Goal: Transaction & Acquisition: Obtain resource

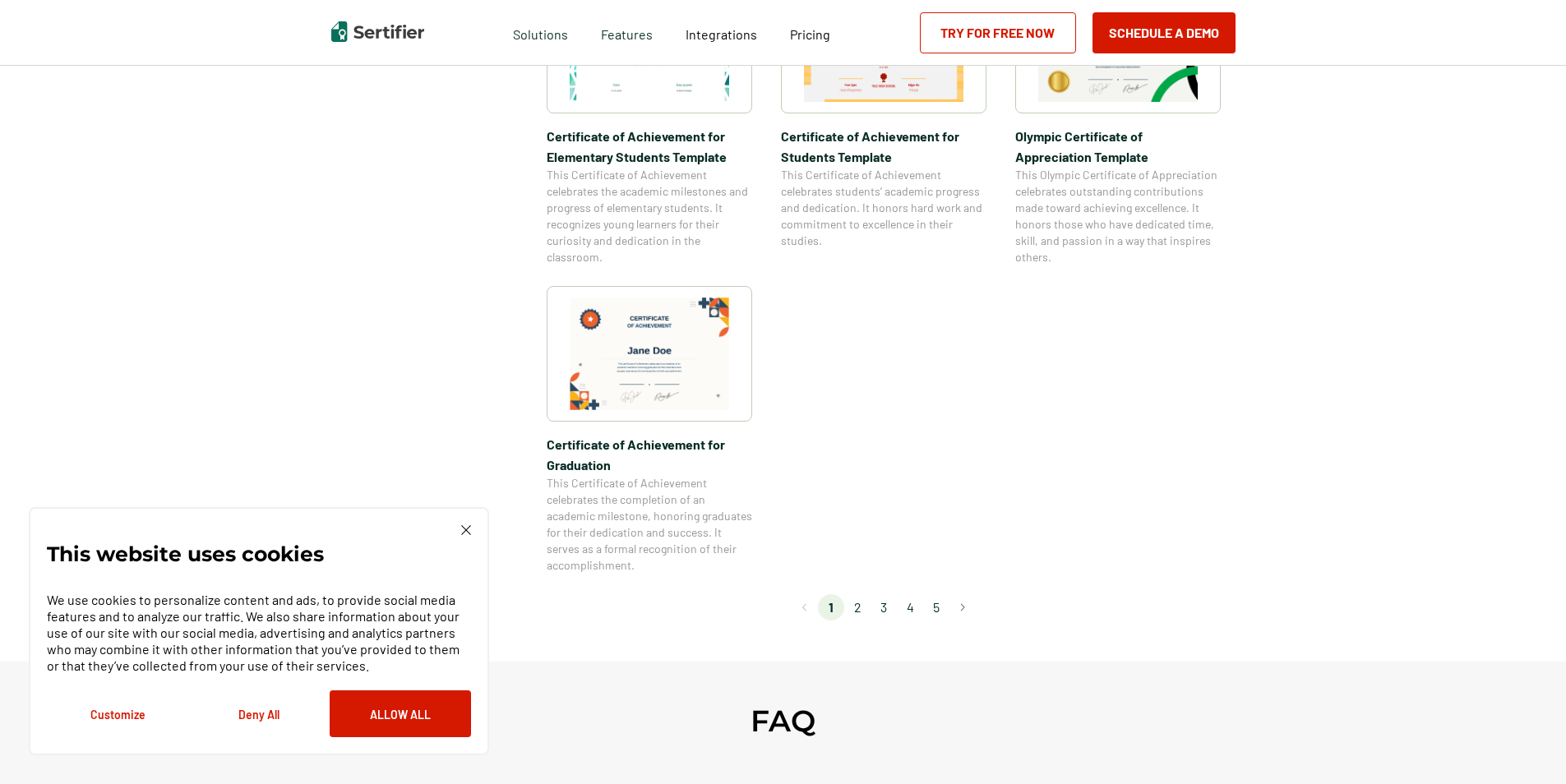
scroll to position [1315, 0]
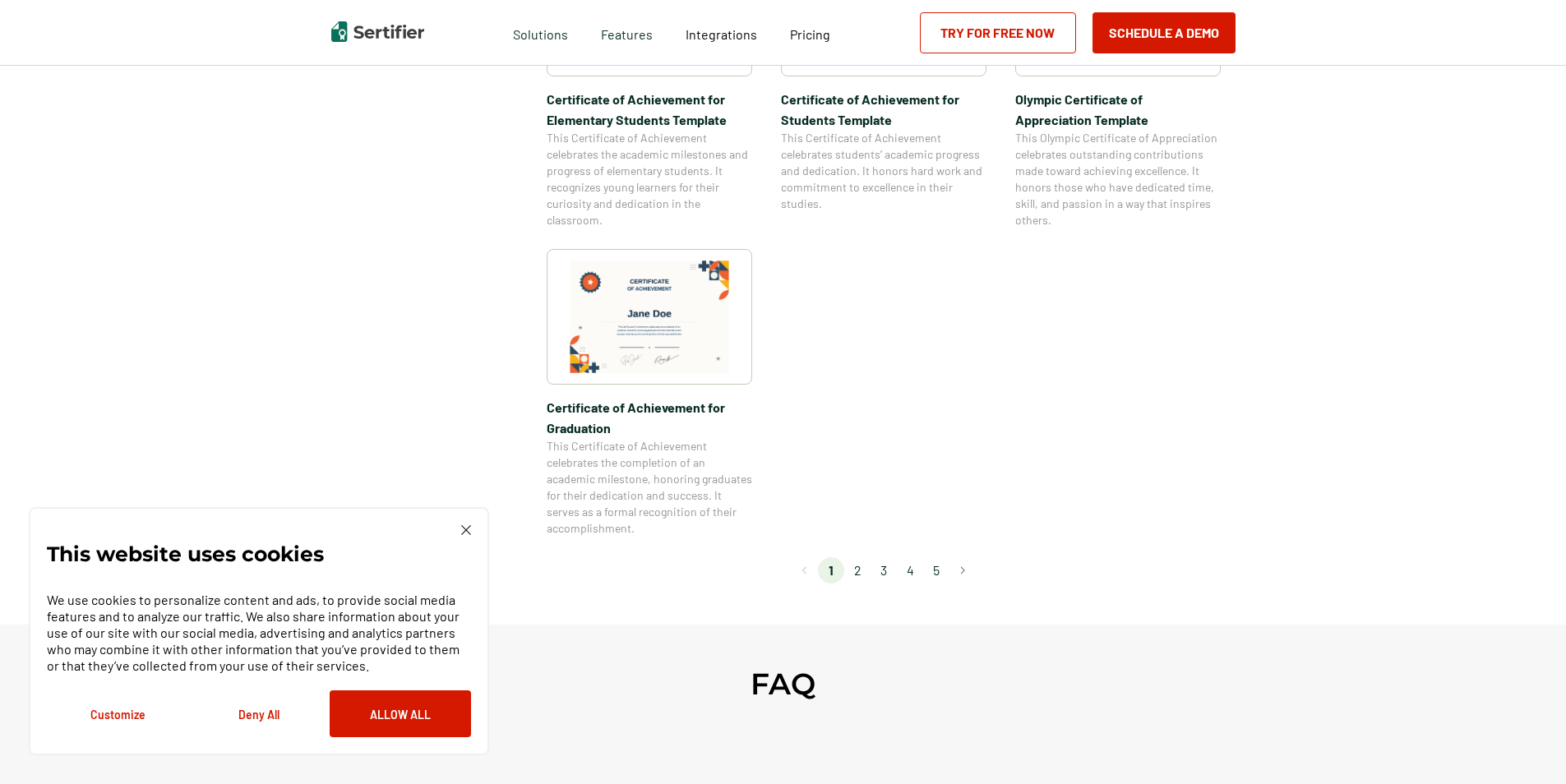
click at [858, 574] on li "2" at bounding box center [858, 570] width 26 height 26
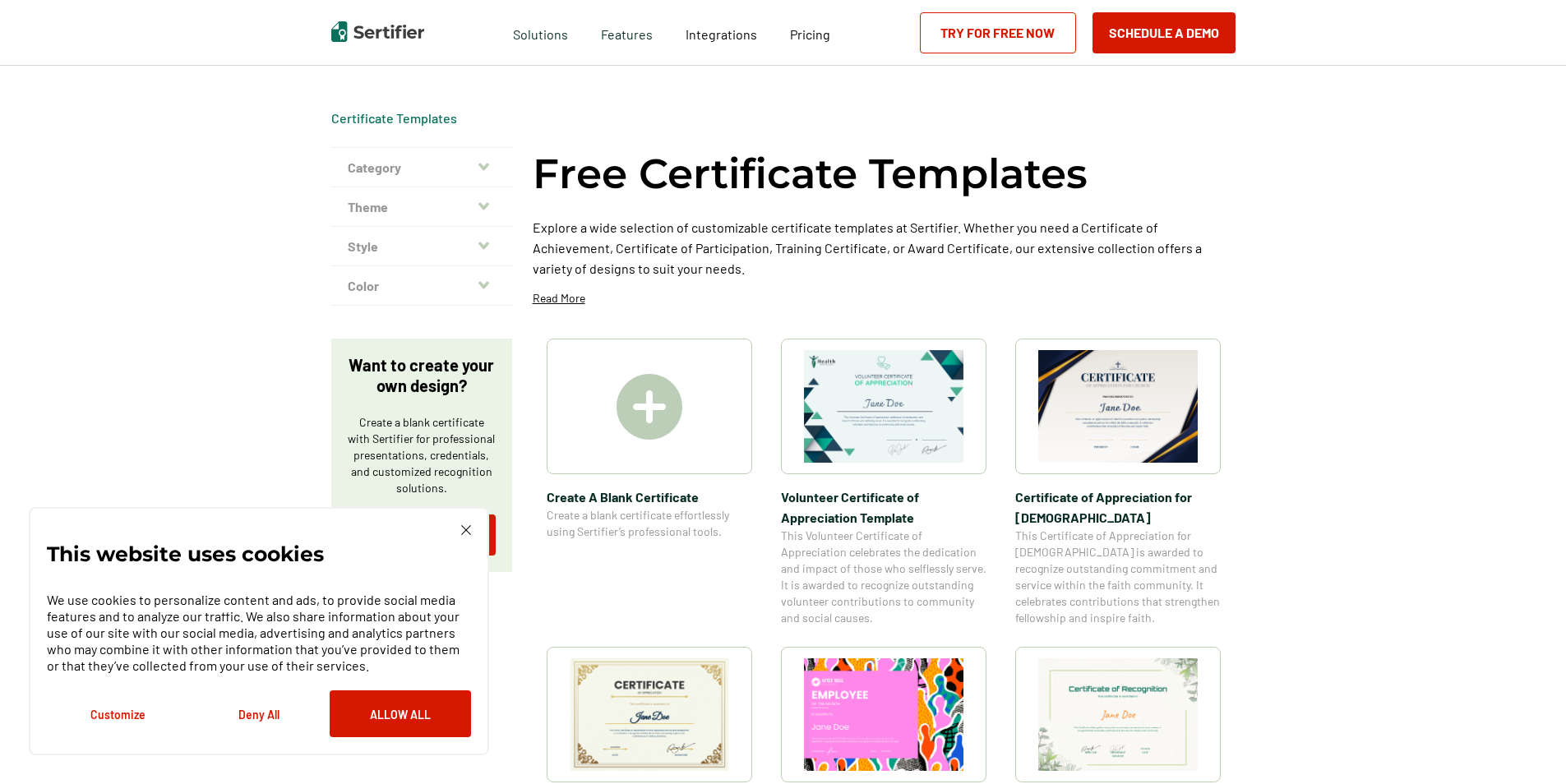
scroll to position [0, 0]
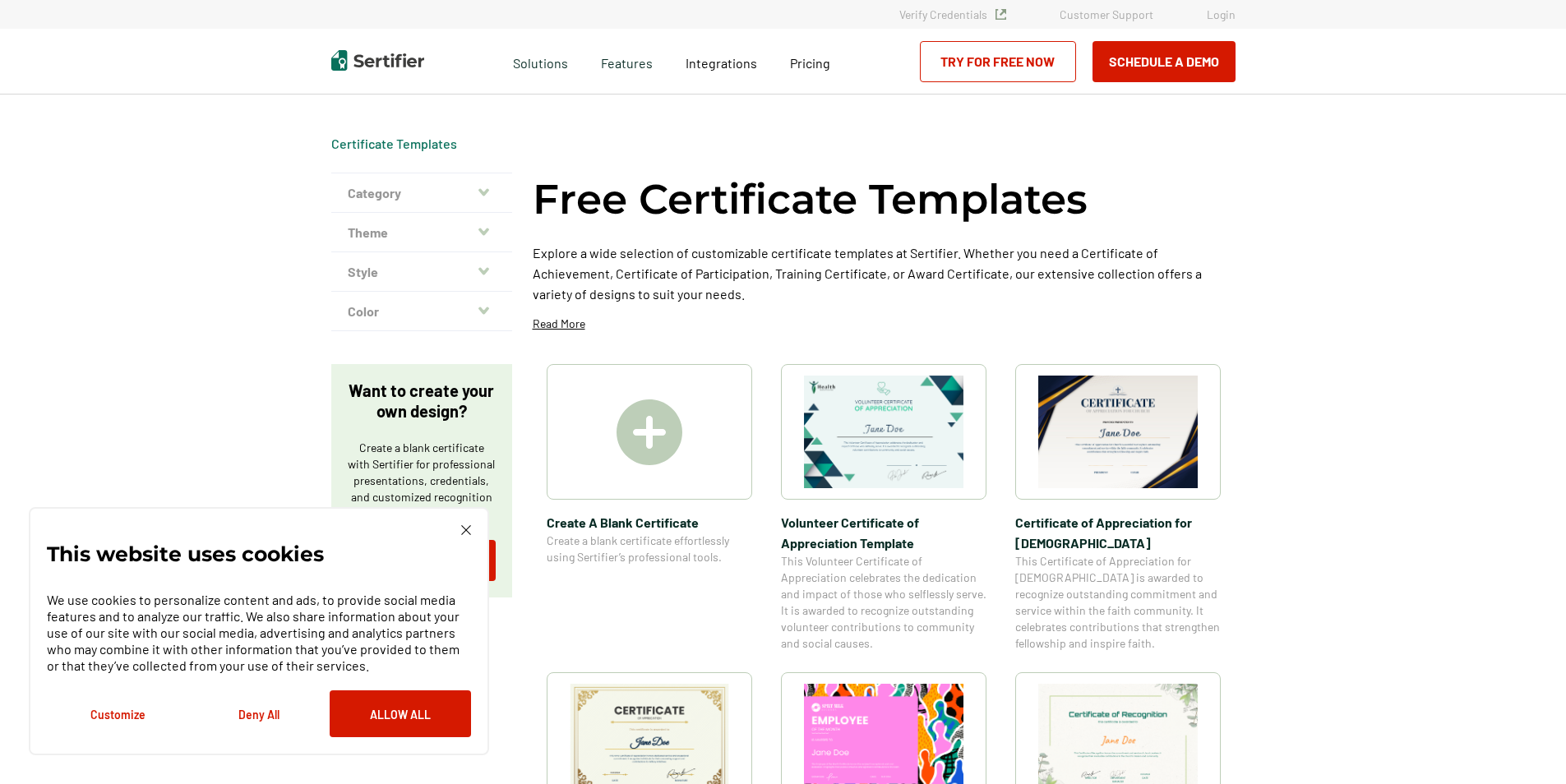
click at [1120, 433] on img at bounding box center [1118, 432] width 160 height 112
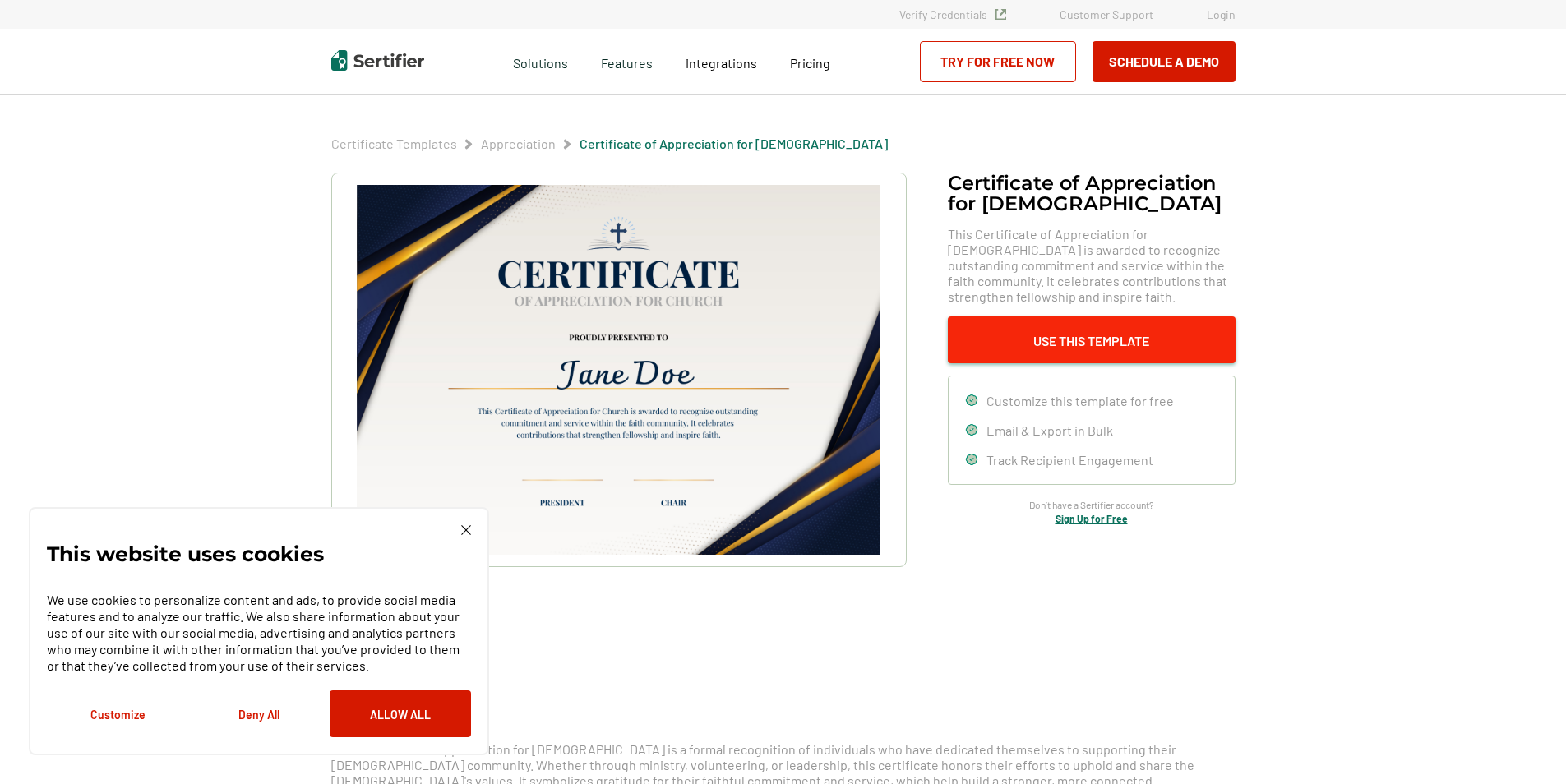
click at [1063, 330] on button "Use This Template" at bounding box center [1092, 340] width 288 height 47
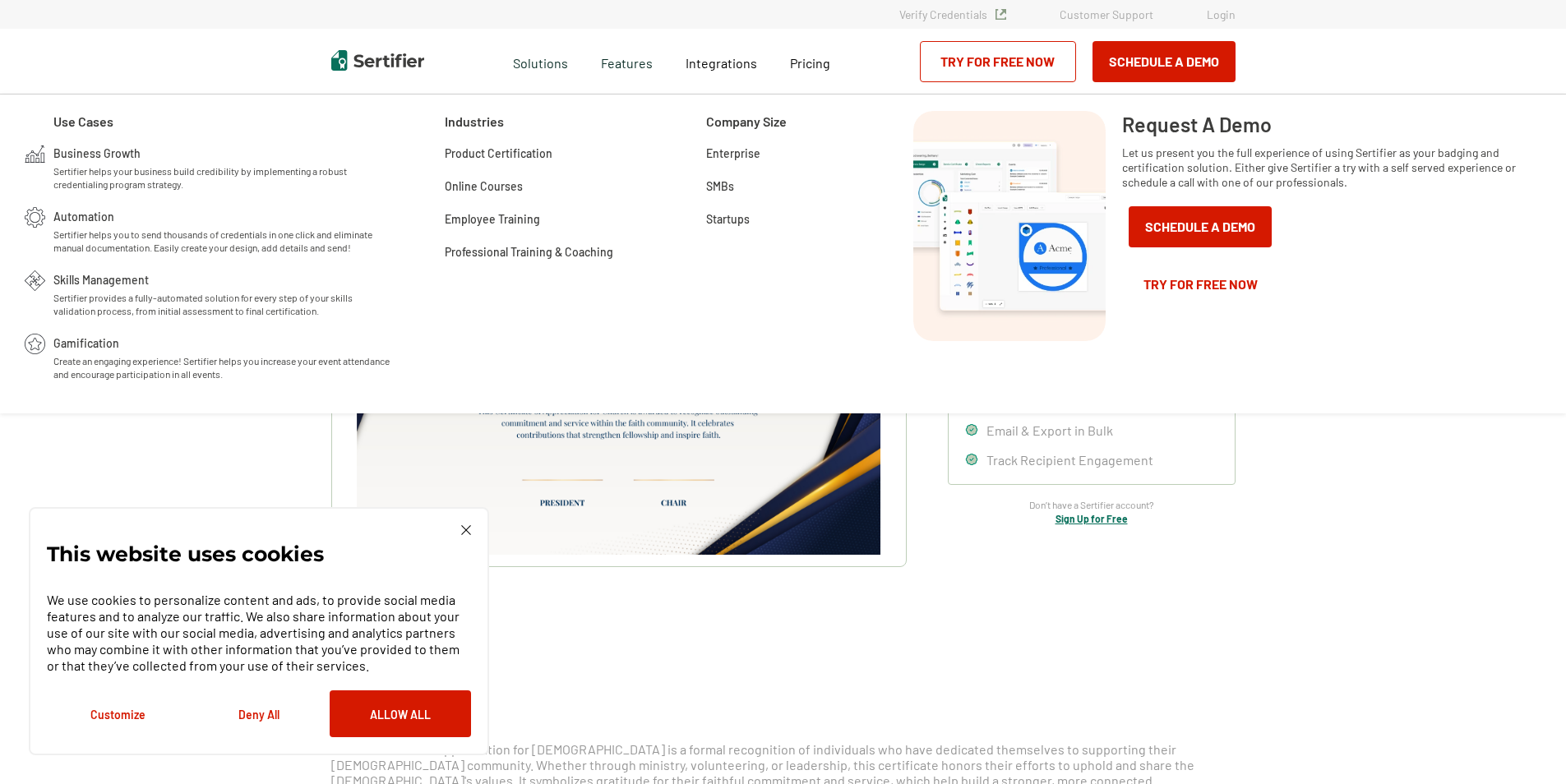
drag, startPoint x: 1037, startPoint y: 616, endPoint x: 1044, endPoint y: 581, distance: 35.7
click at [1037, 616] on div "Certificate of Appreciation for Church​ This Certificate of Appreciation for Ch…" at bounding box center [783, 412] width 905 height 481
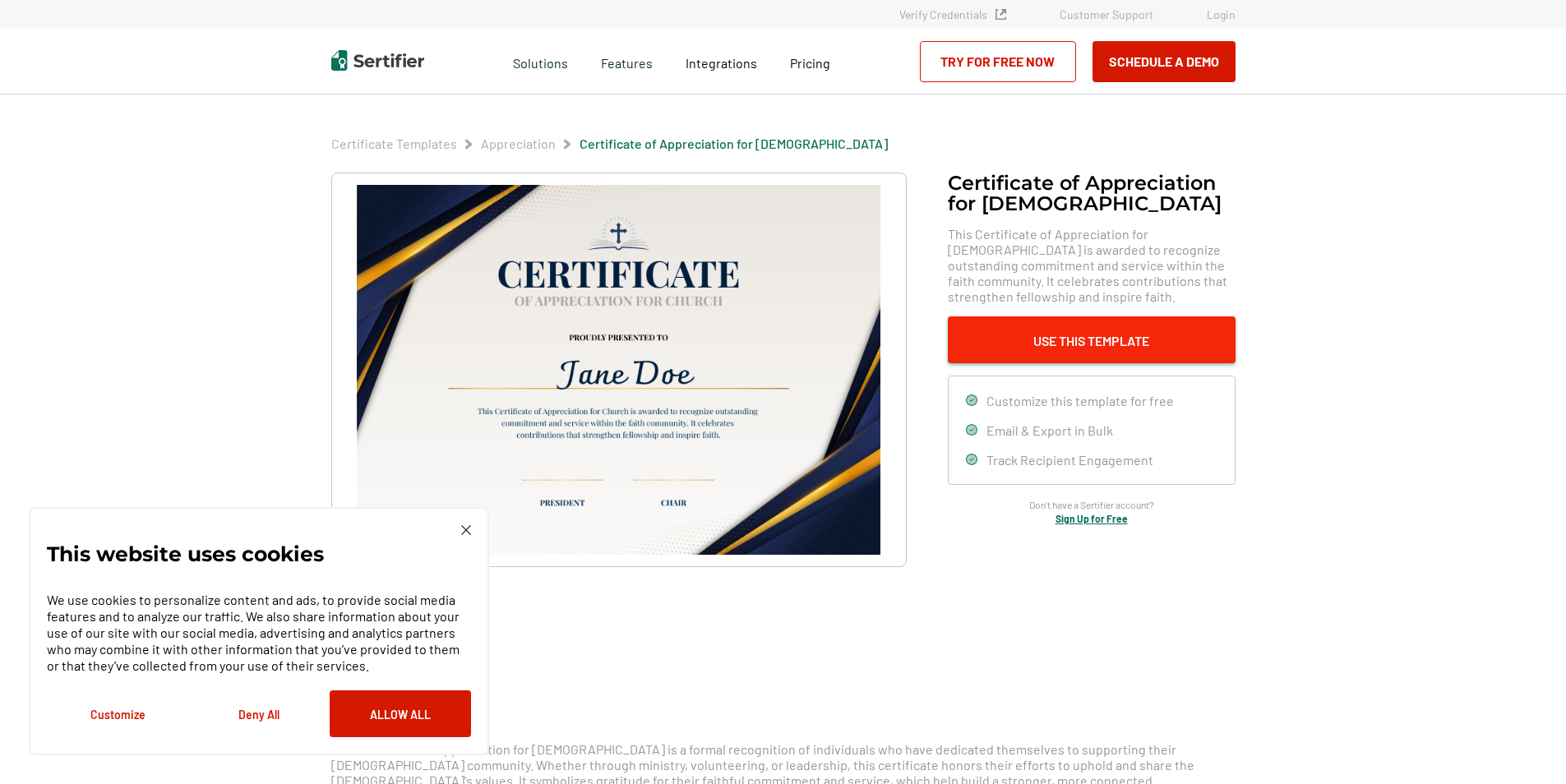
click at [1076, 333] on button "Use This Template" at bounding box center [1092, 340] width 288 height 47
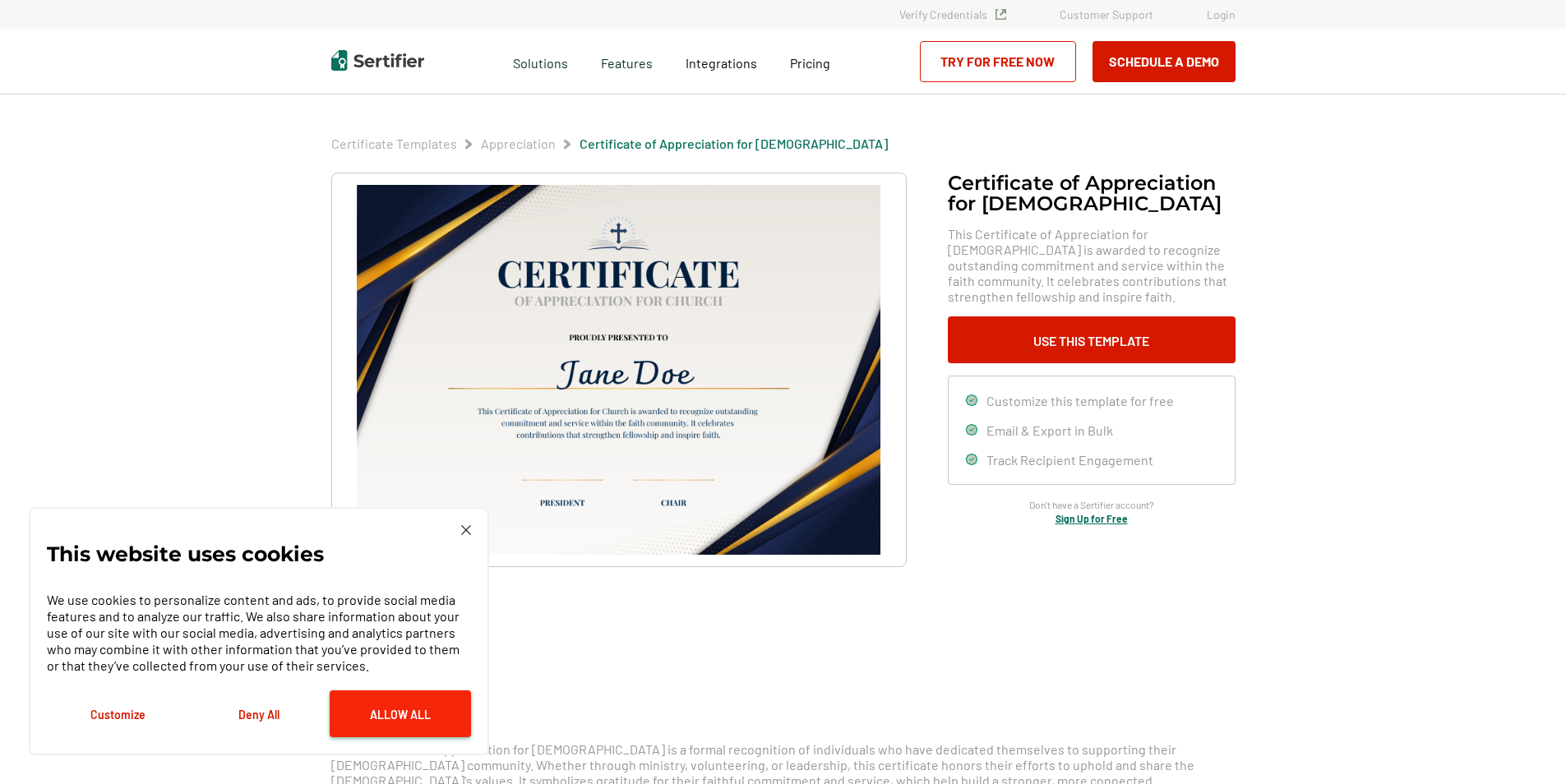
click at [393, 716] on button "Allow All" at bounding box center [400, 714] width 141 height 47
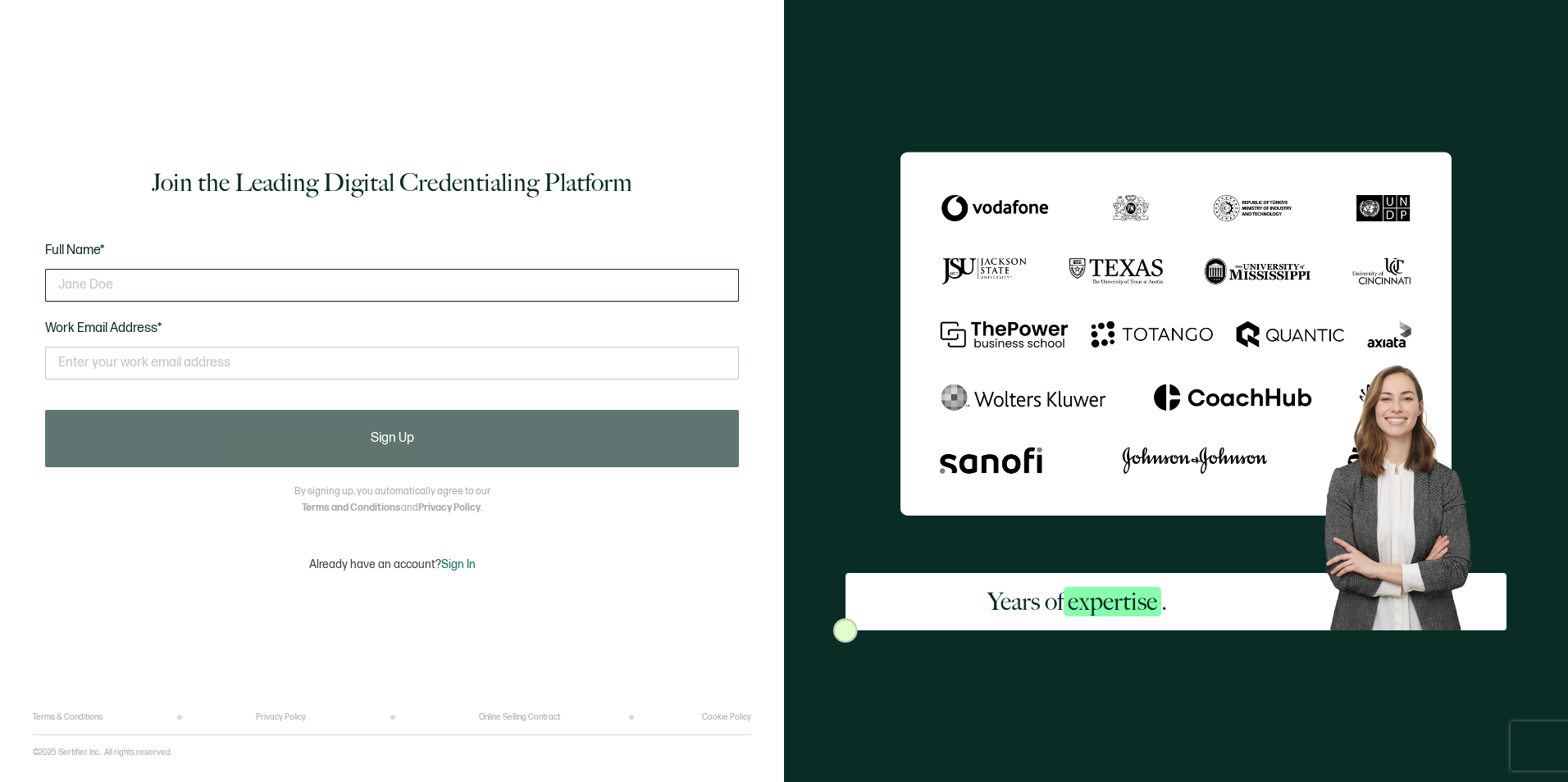
click at [254, 284] on input "text" at bounding box center [392, 285] width 694 height 33
type input "TC [PERSON_NAME]"
type input "[EMAIL_ADDRESS][DOMAIN_NAME]"
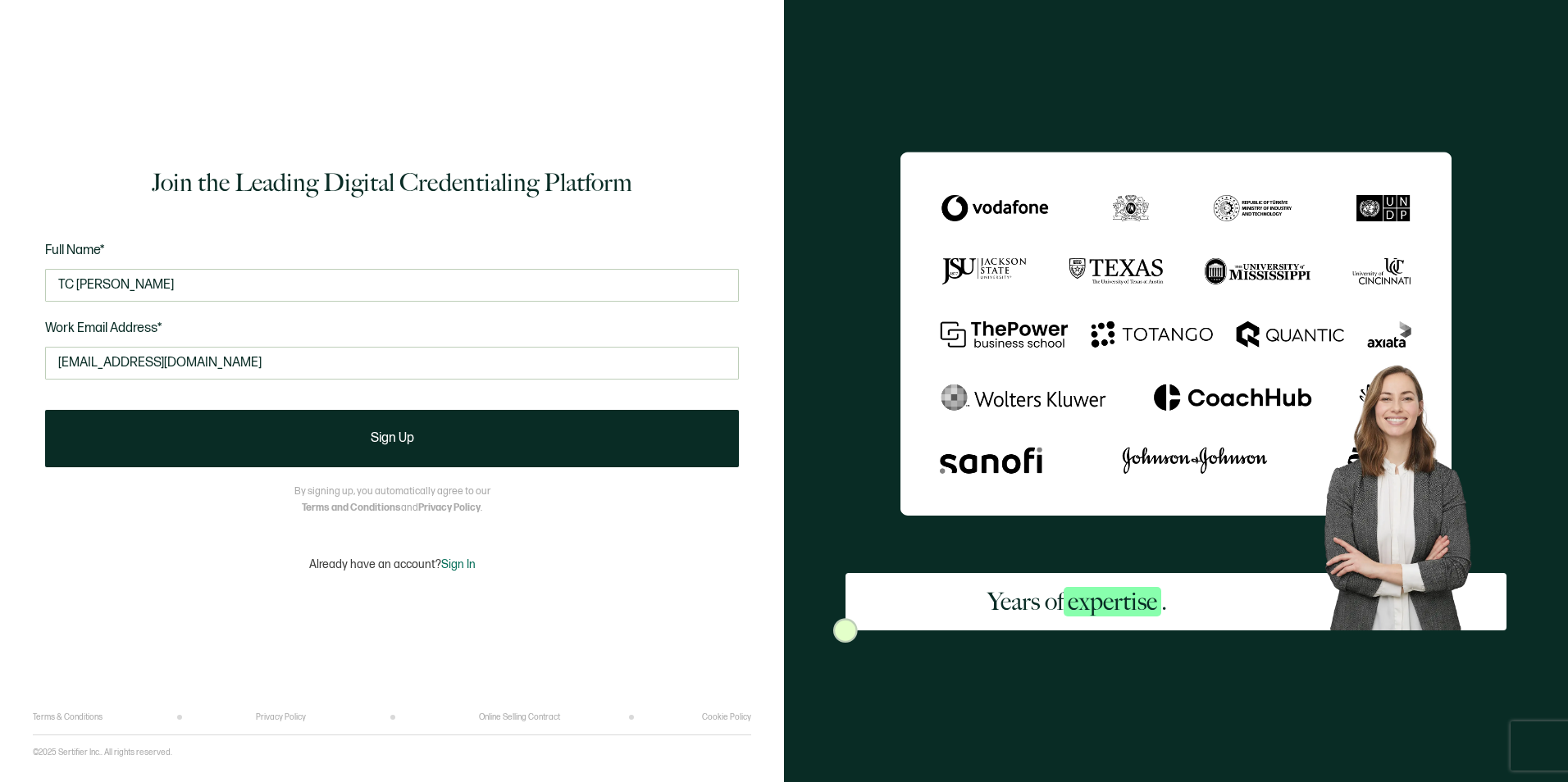
drag, startPoint x: 70, startPoint y: 287, endPoint x: 0, endPoint y: 276, distance: 70.9
click at [0, 282] on html "Join the Leading Digital Credentialing Platform Full Name* TC [PERSON_NAME] Wor…" at bounding box center [784, 391] width 1568 height 782
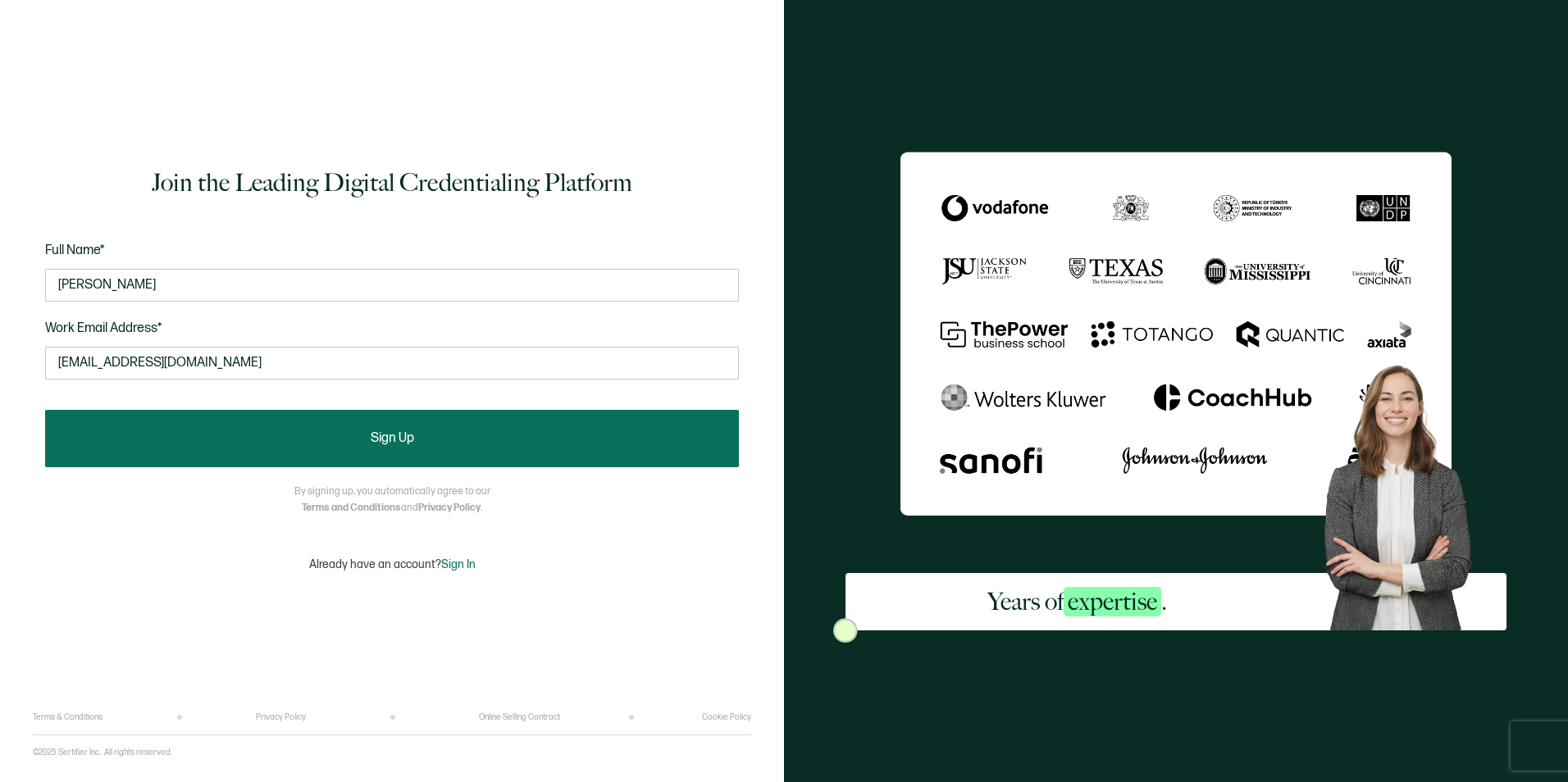
type input "[PERSON_NAME]"
click at [392, 437] on span "Sign Up" at bounding box center [392, 438] width 44 height 13
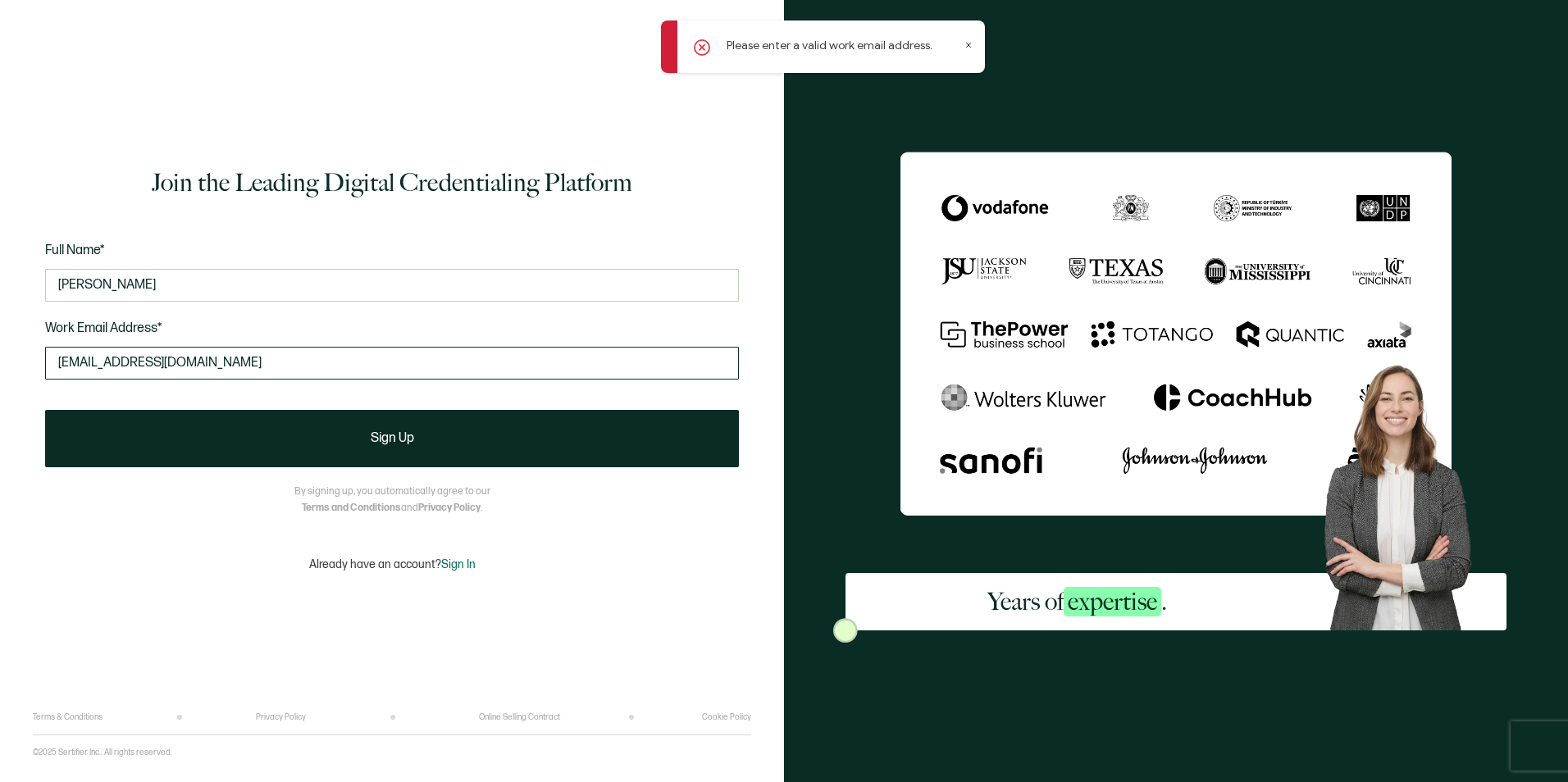
click at [232, 364] on input "[EMAIL_ADDRESS][DOMAIN_NAME]" at bounding box center [392, 364] width 694 height 33
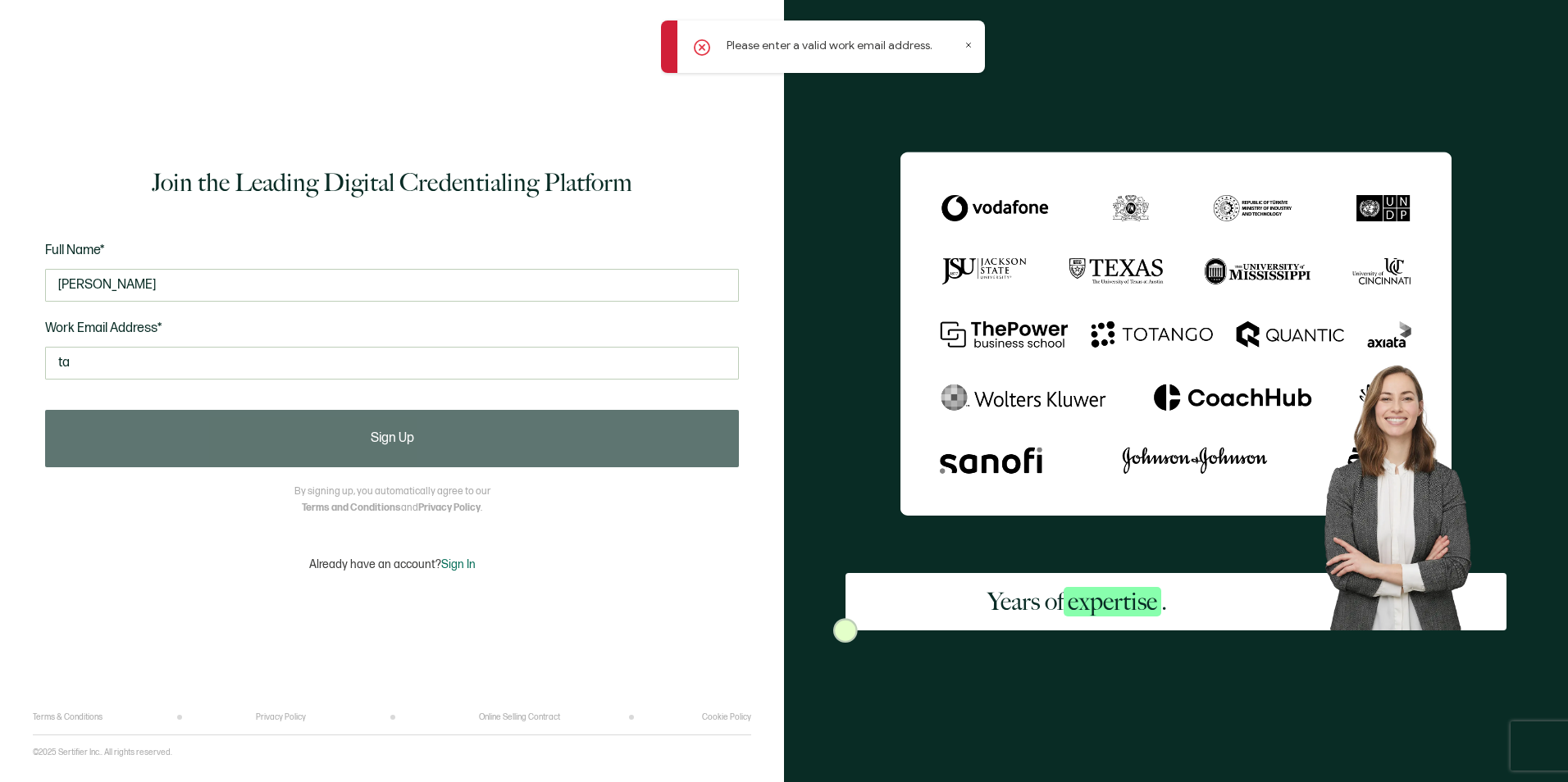
type input "[PERSON_NAME][EMAIL_ADDRESS][DOMAIN_NAME]"
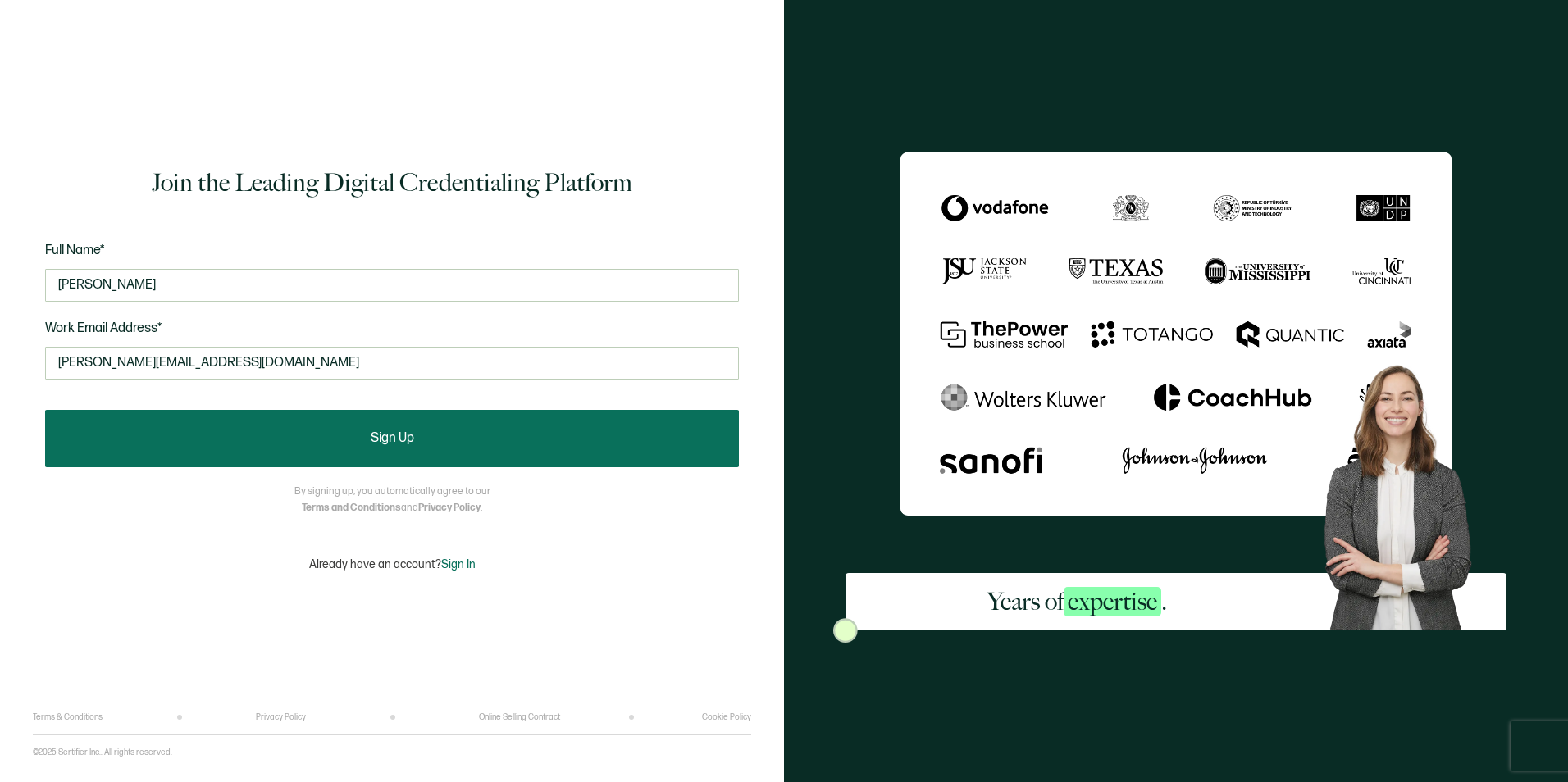
click at [386, 457] on button "Sign Up" at bounding box center [392, 438] width 694 height 57
